Goal: Check status

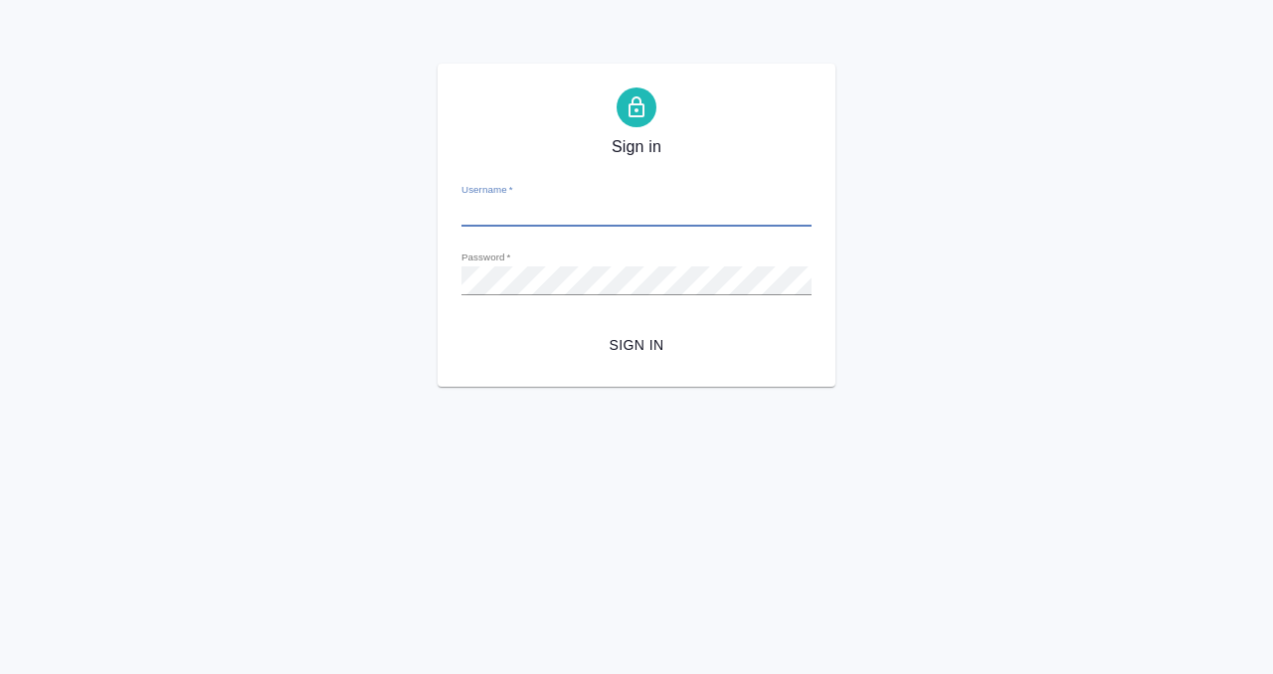
type input "[PERSON_NAME][EMAIL_ADDRESS][DOMAIN_NAME]"
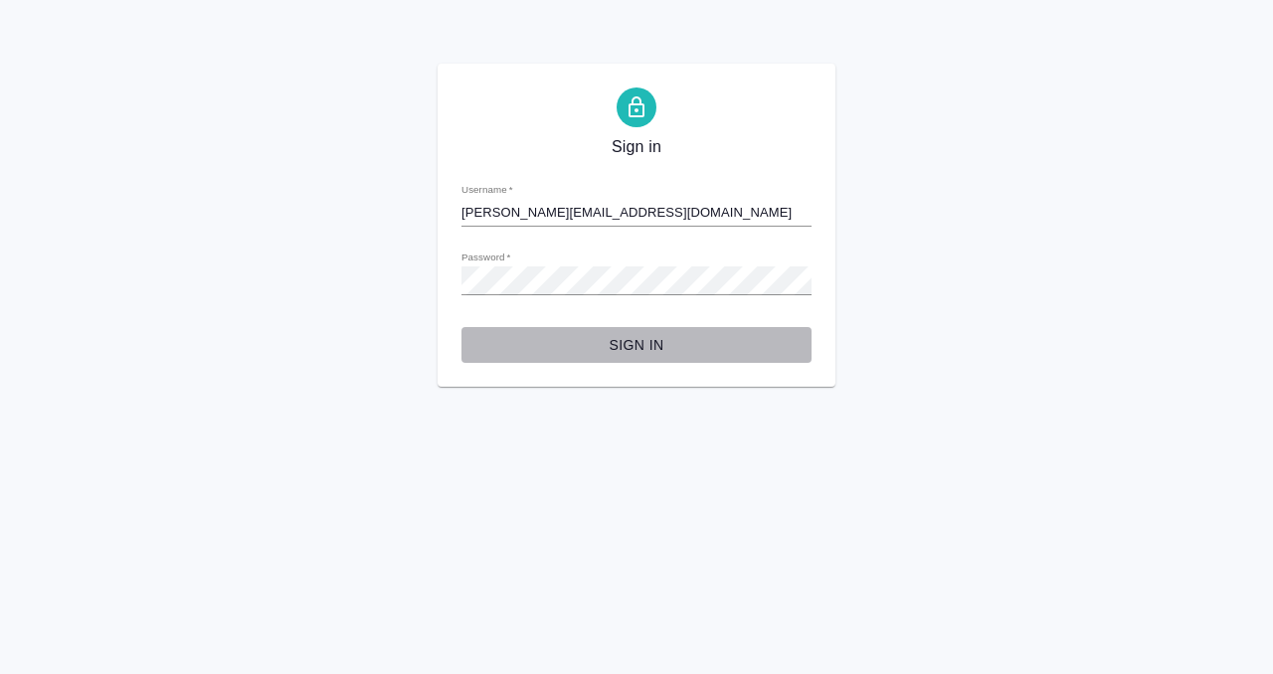
click at [637, 331] on button "Sign in" at bounding box center [637, 345] width 350 height 37
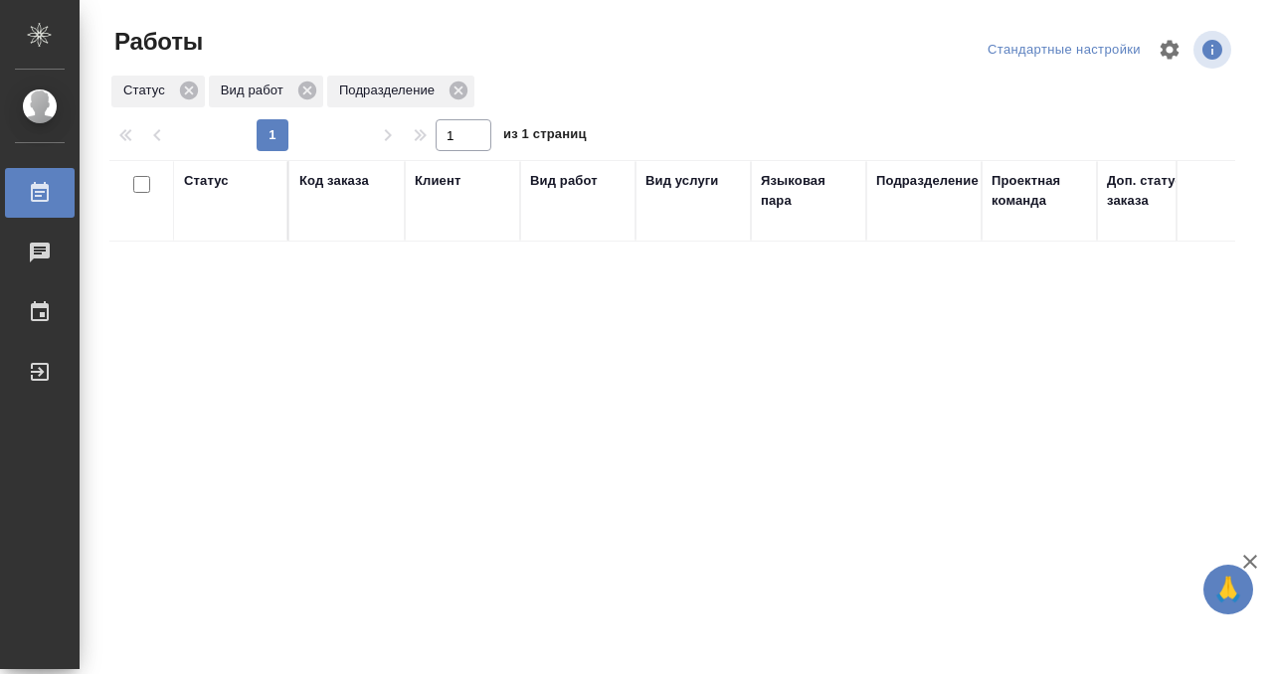
click at [204, 182] on div "Статус" at bounding box center [206, 181] width 45 height 20
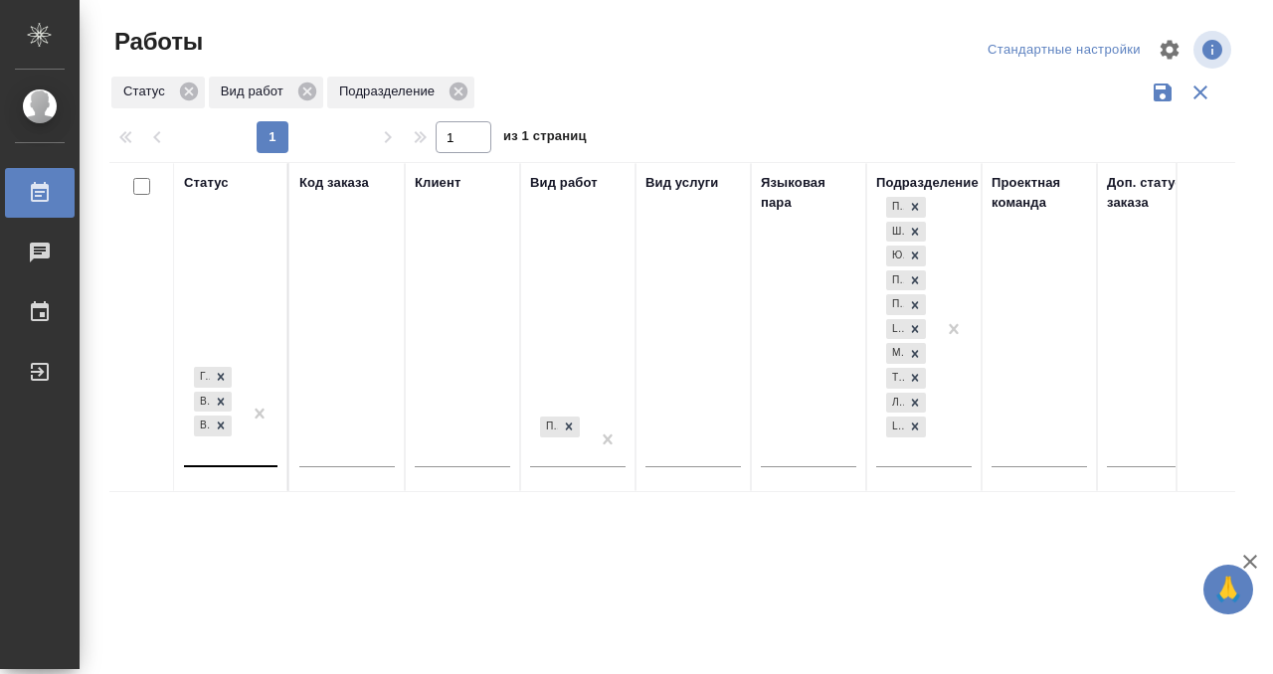
click at [237, 459] on div "[PERSON_NAME] к работе В работе В ожидании" at bounding box center [231, 415] width 94 height 104
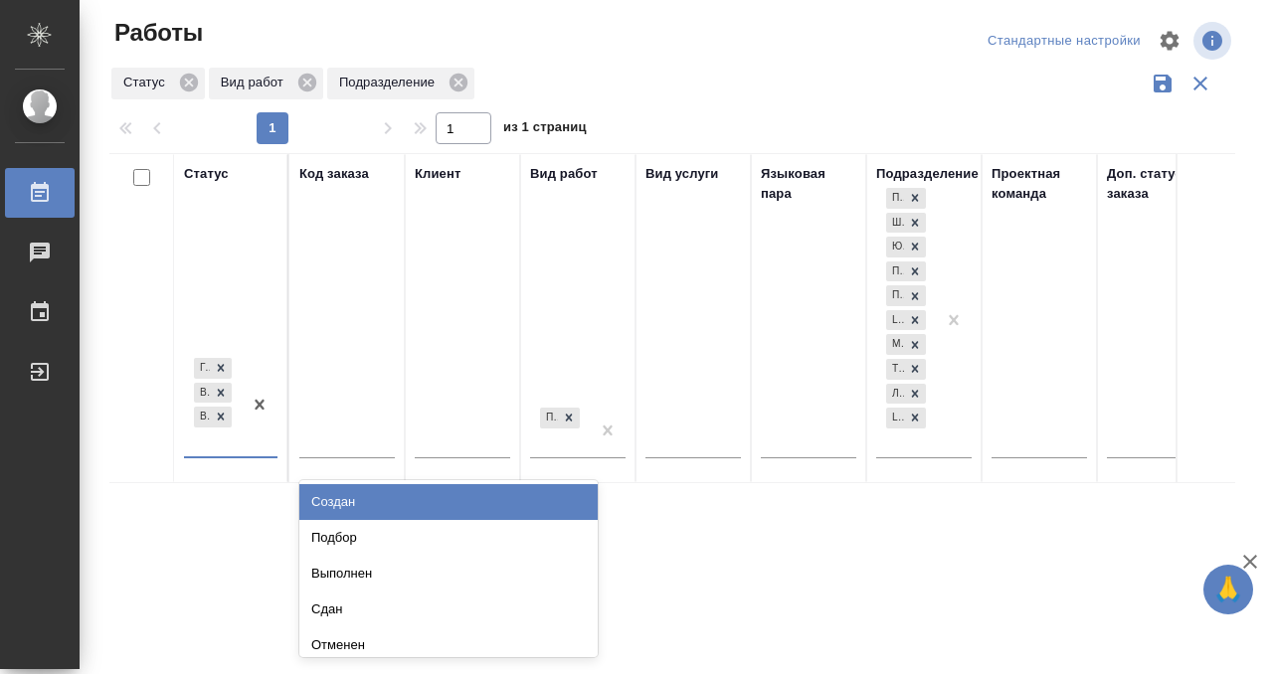
scroll to position [10, 0]
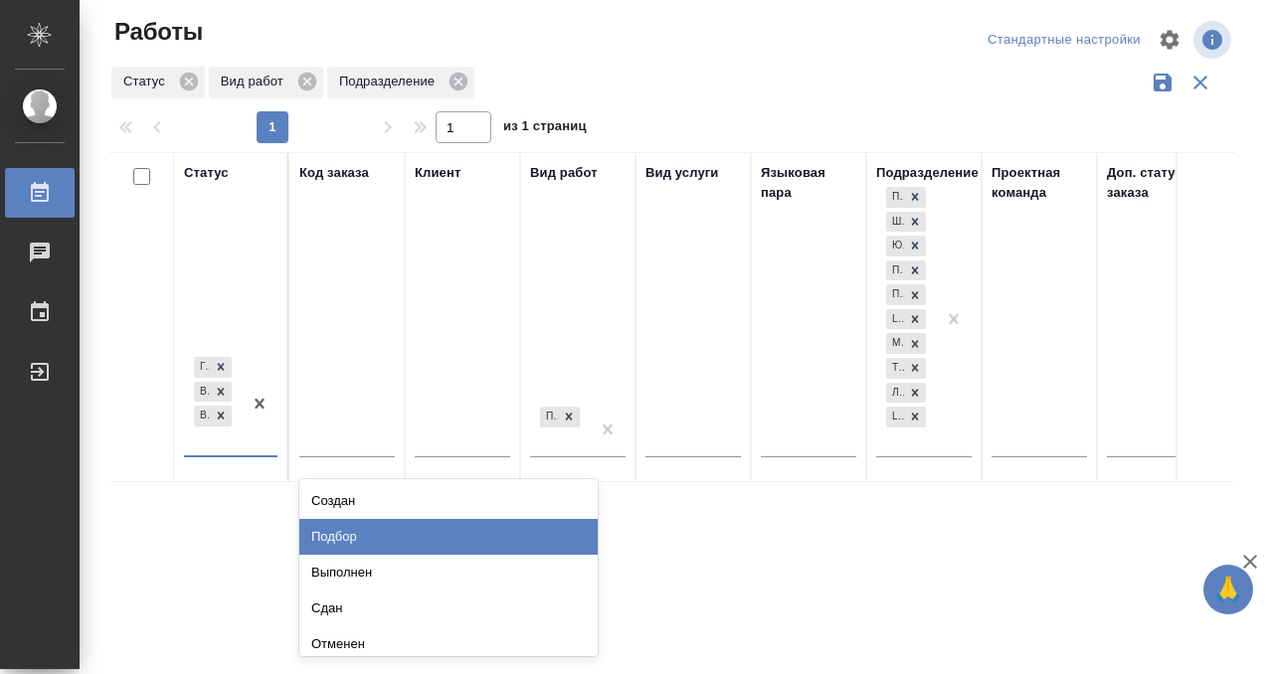
click at [339, 537] on div "Подбор" at bounding box center [448, 537] width 298 height 36
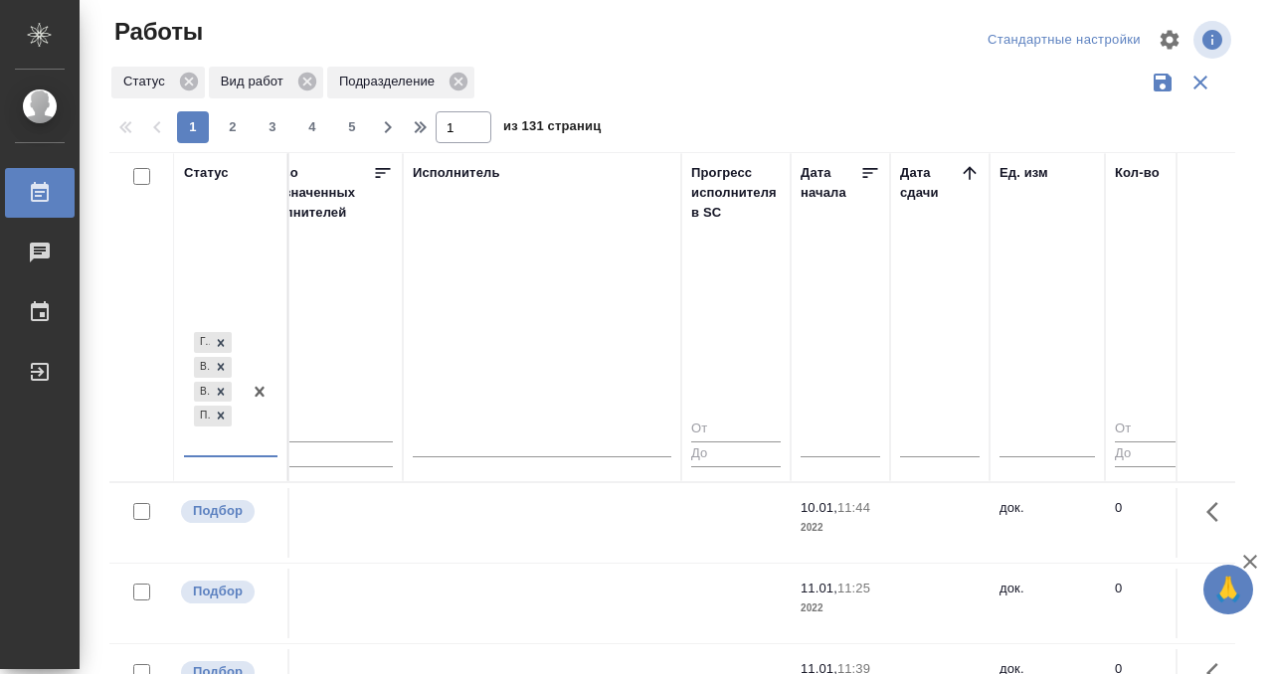
scroll to position [0, 1232]
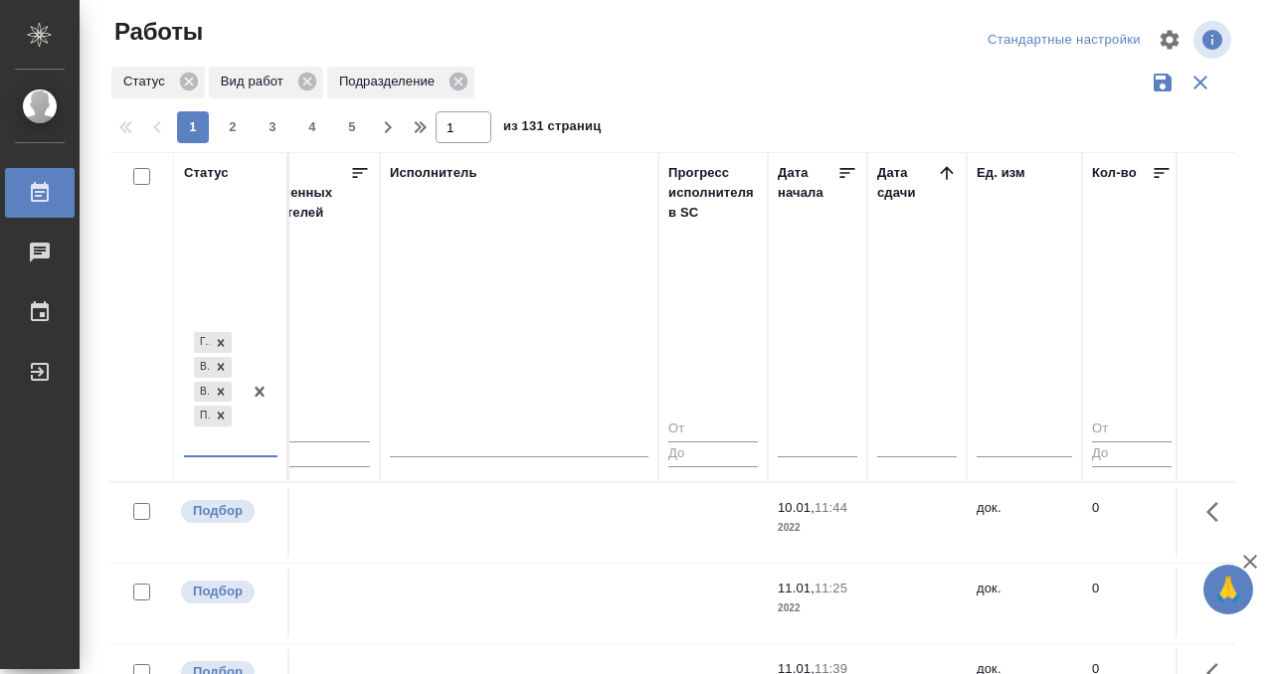
click at [944, 168] on icon at bounding box center [947, 173] width 20 height 20
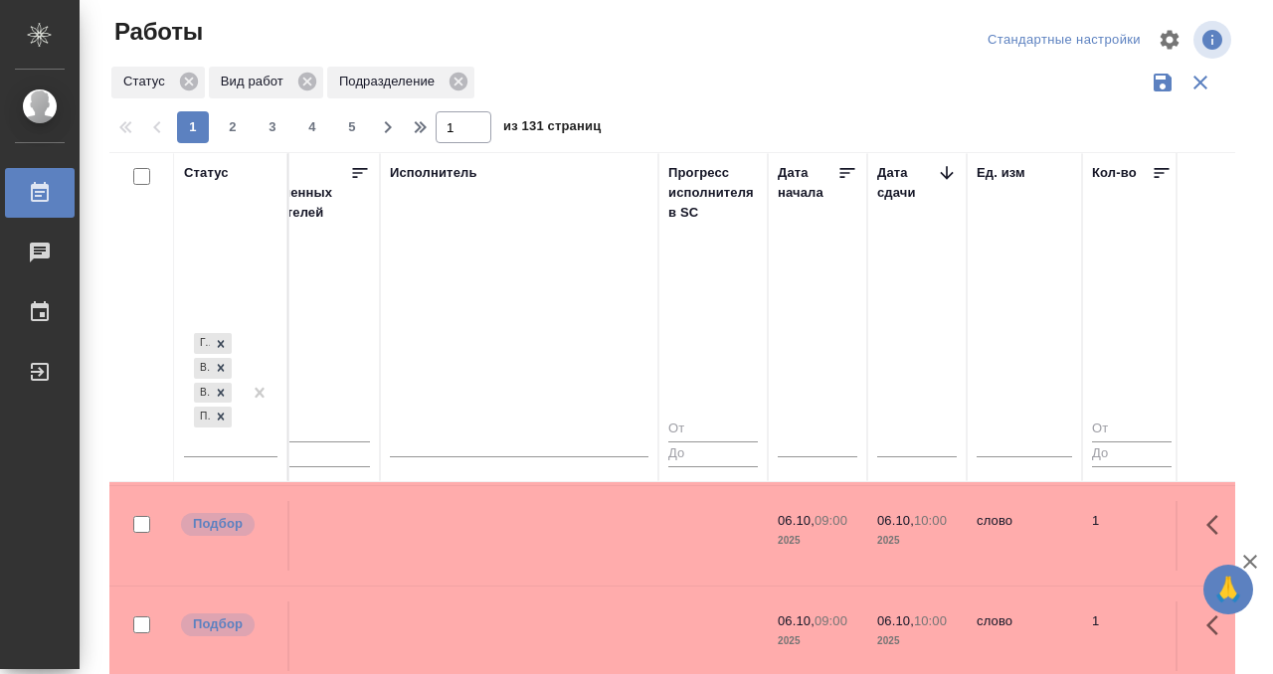
scroll to position [595, 1232]
